Goal: Task Accomplishment & Management: Complete application form

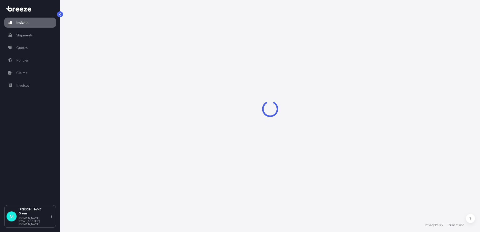
select select "2025"
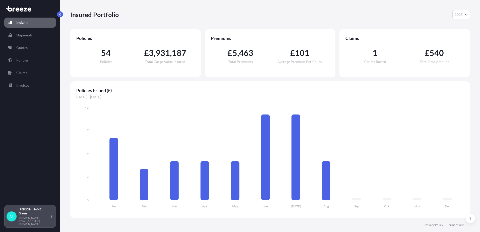
click at [49, 221] on div "Mitch Green mitch.green@farintl.com" at bounding box center [36, 216] width 35 height 18
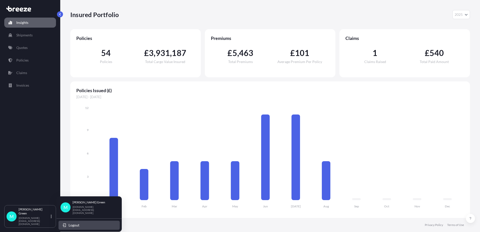
click at [76, 223] on span "Logout" at bounding box center [74, 225] width 11 height 5
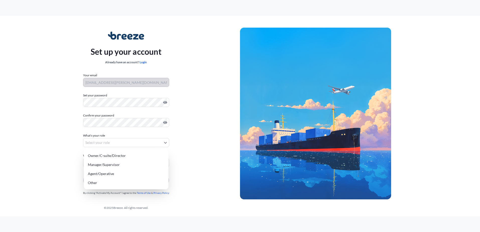
click at [143, 143] on body "Set up your account Already have an account? Login Your email [EMAIL_ADDRESS][P…" at bounding box center [240, 116] width 480 height 232
click at [113, 174] on div "Agent/Operative" at bounding box center [126, 173] width 81 height 9
select select "agent/operative"
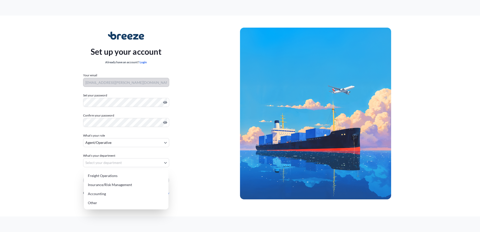
click at [113, 164] on body "Set up your account Already have an account? Login Your email [EMAIL_ADDRESS][P…" at bounding box center [240, 116] width 480 height 232
click at [111, 176] on div "Freight Operations" at bounding box center [126, 175] width 81 height 9
select select "freight operations"
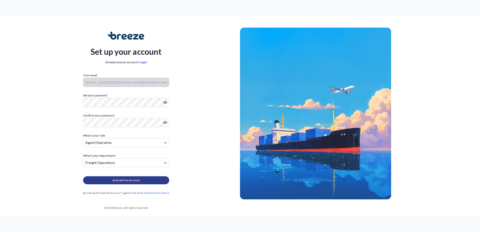
click at [112, 181] on span "Activate My Account" at bounding box center [125, 180] width 27 height 5
